Goal: Task Accomplishment & Management: Use online tool/utility

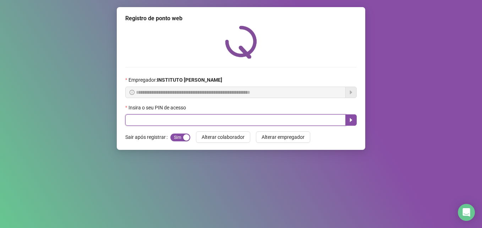
click at [165, 117] on input "text" at bounding box center [235, 119] width 221 height 11
type input "*****"
click at [351, 119] on icon "caret-right" at bounding box center [351, 120] width 2 height 4
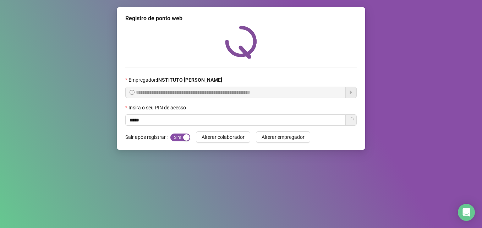
click at [356, 141] on div "**********" at bounding box center [241, 78] width 249 height 143
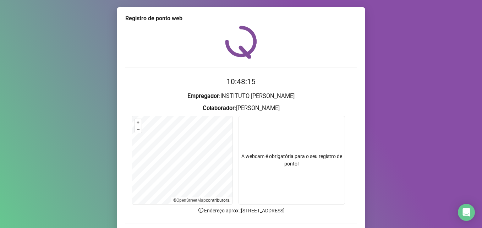
scroll to position [49, 0]
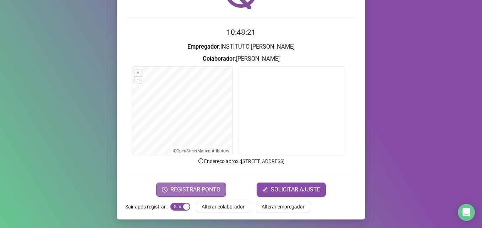
click at [207, 188] on span "REGISTRAR PONTO" at bounding box center [195, 189] width 50 height 9
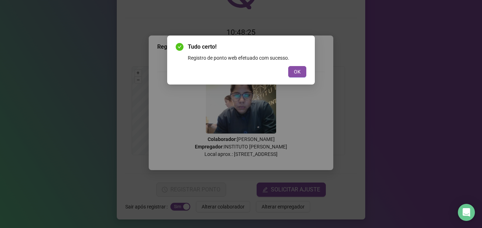
drag, startPoint x: 300, startPoint y: 70, endPoint x: 293, endPoint y: 81, distance: 13.4
click at [300, 70] on span "OK" at bounding box center [297, 72] width 7 height 8
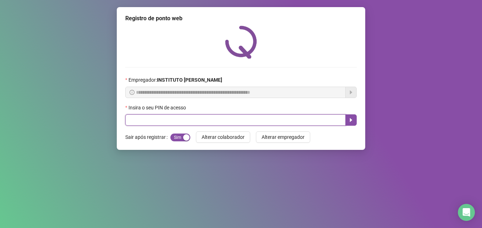
click at [159, 122] on input "text" at bounding box center [235, 119] width 221 height 11
click at [198, 122] on input "*****" at bounding box center [235, 119] width 221 height 11
click at [162, 117] on input "*****" at bounding box center [235, 119] width 221 height 11
type input "*"
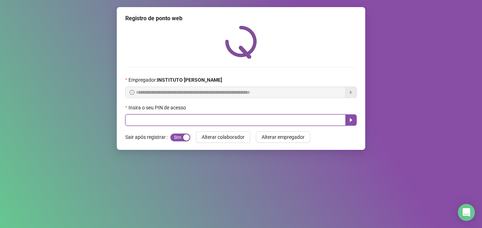
click at [156, 118] on input "text" at bounding box center [235, 119] width 221 height 11
drag, startPoint x: 129, startPoint y: 118, endPoint x: 131, endPoint y: 122, distance: 5.2
click at [131, 121] on input "text" at bounding box center [235, 119] width 221 height 11
click at [136, 121] on input "text" at bounding box center [235, 119] width 221 height 11
drag, startPoint x: 138, startPoint y: 126, endPoint x: 129, endPoint y: 117, distance: 13.1
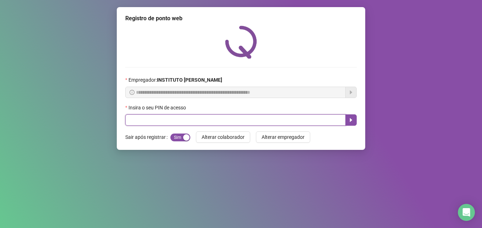
click at [129, 117] on input "text" at bounding box center [235, 119] width 221 height 11
drag, startPoint x: 133, startPoint y: 123, endPoint x: 129, endPoint y: 121, distance: 4.0
click at [129, 121] on input "text" at bounding box center [235, 119] width 221 height 11
type input "*****"
click at [353, 118] on icon "caret-right" at bounding box center [351, 120] width 6 height 6
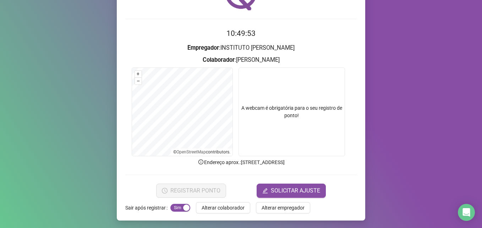
scroll to position [49, 0]
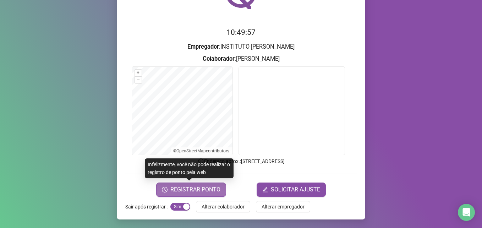
click at [201, 189] on span "REGISTRAR PONTO" at bounding box center [195, 189] width 50 height 9
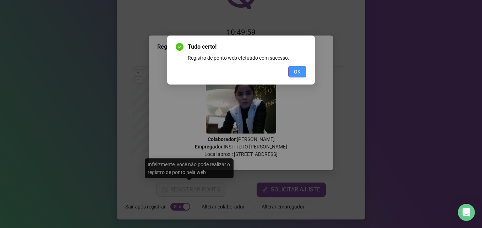
click at [295, 70] on span "OK" at bounding box center [297, 72] width 7 height 8
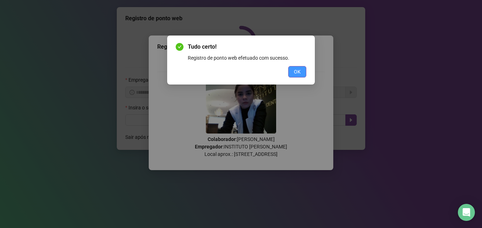
scroll to position [0, 0]
